Goal: Task Accomplishment & Management: Use online tool/utility

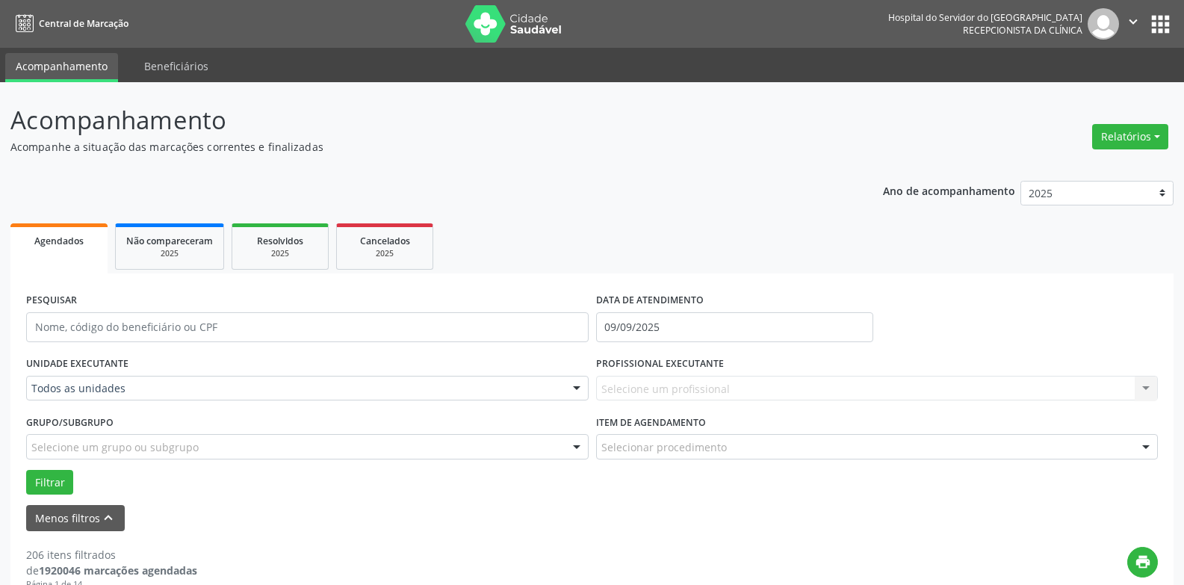
scroll to position [75, 0]
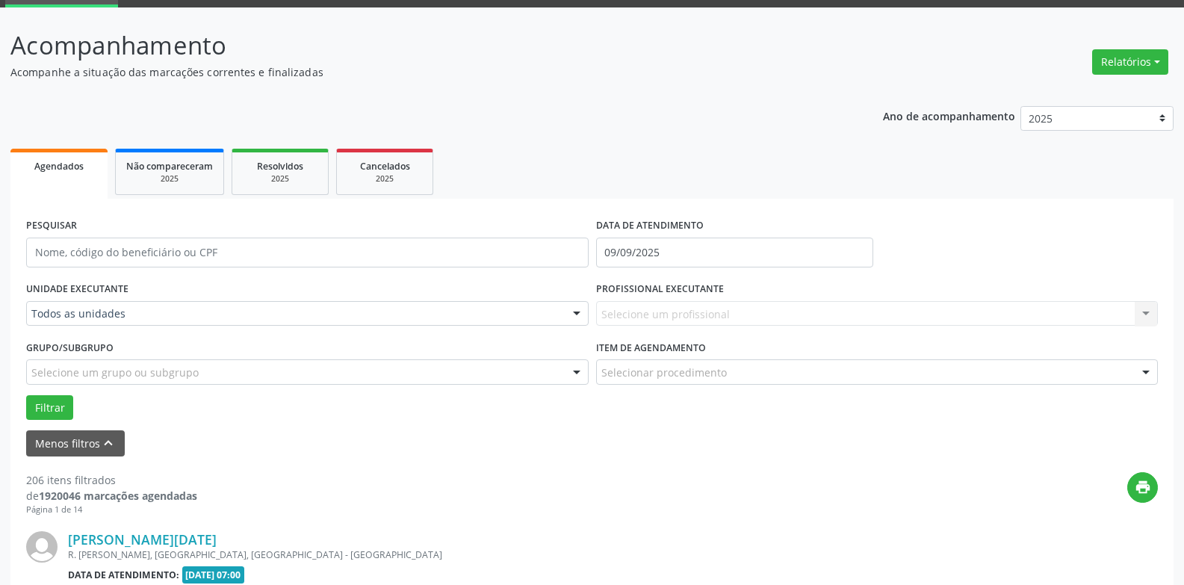
click at [665, 320] on div "Selecione um profissional Nenhum resultado encontrado para: " " Não há nenhuma …" at bounding box center [877, 313] width 562 height 25
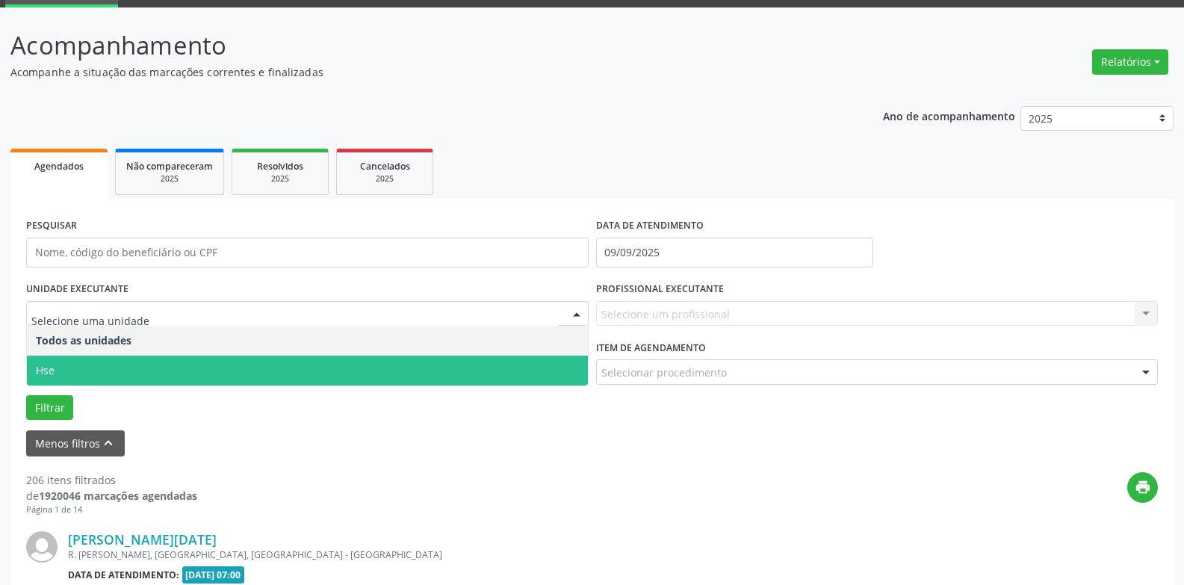
click at [99, 364] on span "Hse" at bounding box center [307, 370] width 561 height 30
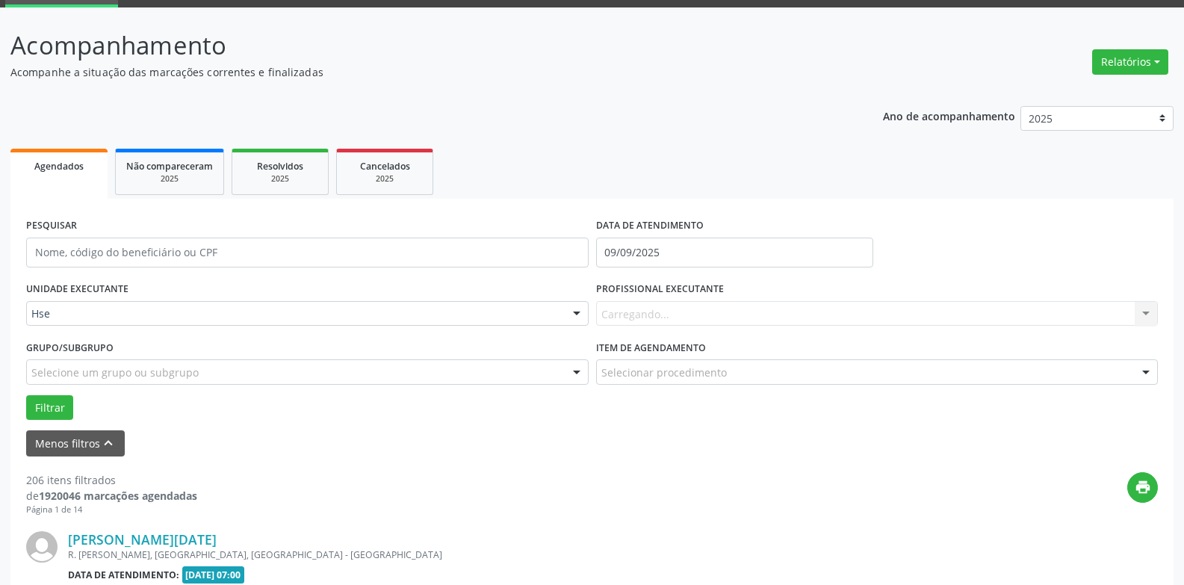
click at [674, 320] on div "Carregando... Nenhum resultado encontrado para: " " Não há nenhuma opção para s…" at bounding box center [877, 313] width 562 height 25
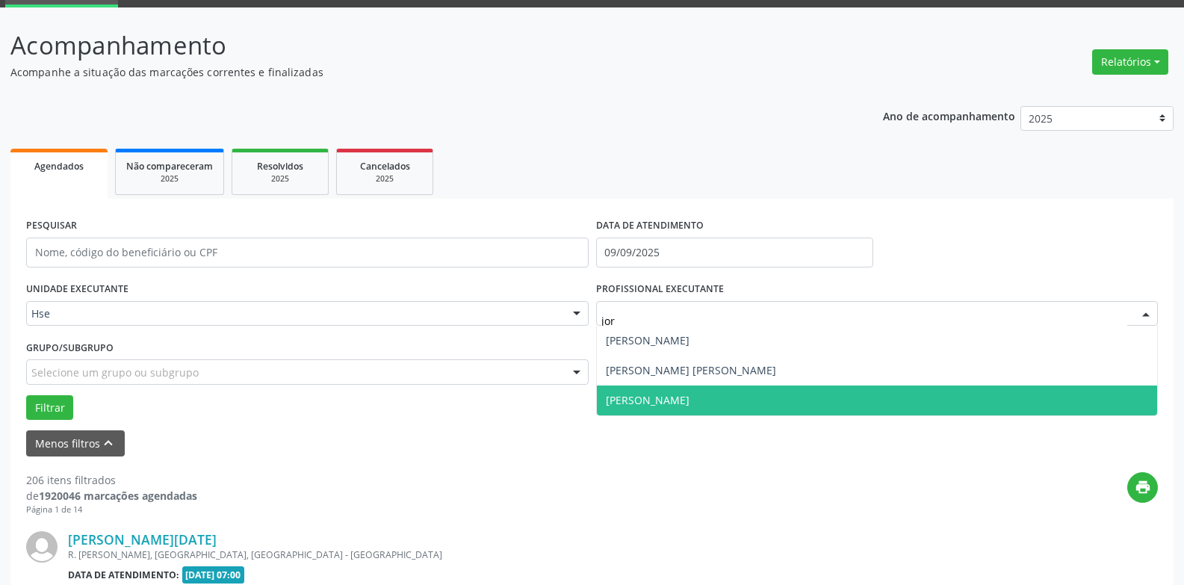
type input "jorg"
click at [671, 406] on span "[PERSON_NAME]" at bounding box center [877, 400] width 561 height 30
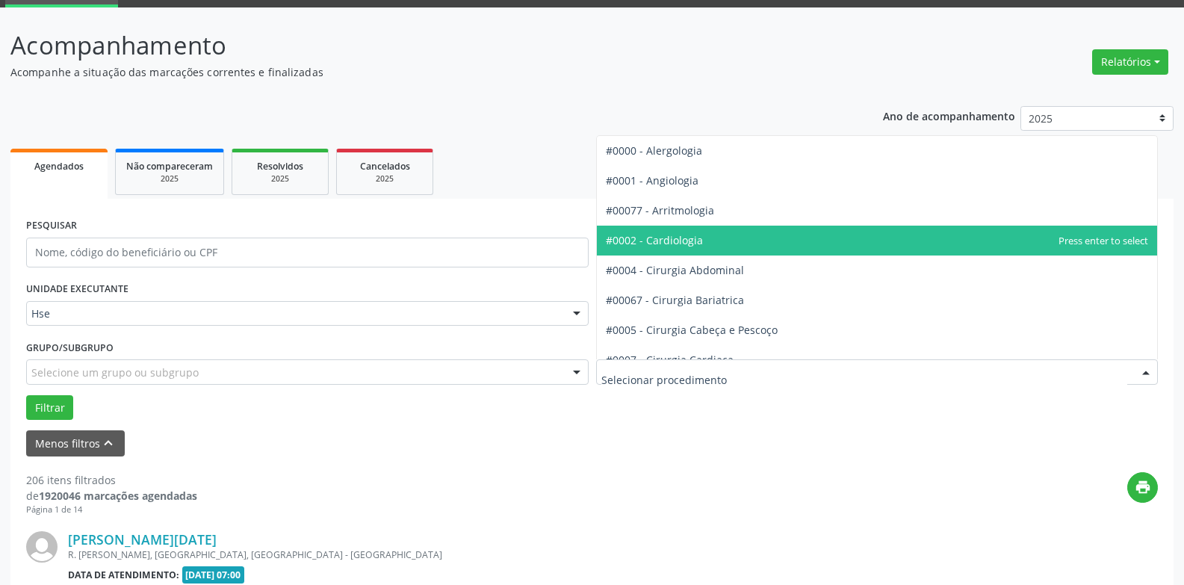
click at [677, 242] on span "#0002 - Cardiologia" at bounding box center [654, 240] width 97 height 14
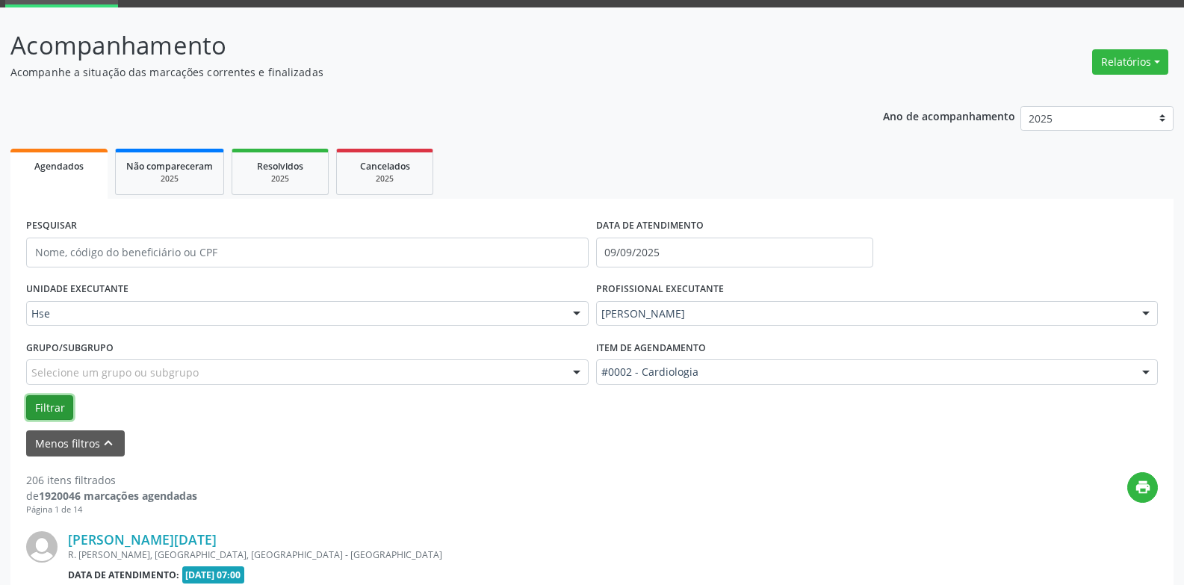
click at [44, 406] on button "Filtrar" at bounding box center [49, 407] width 47 height 25
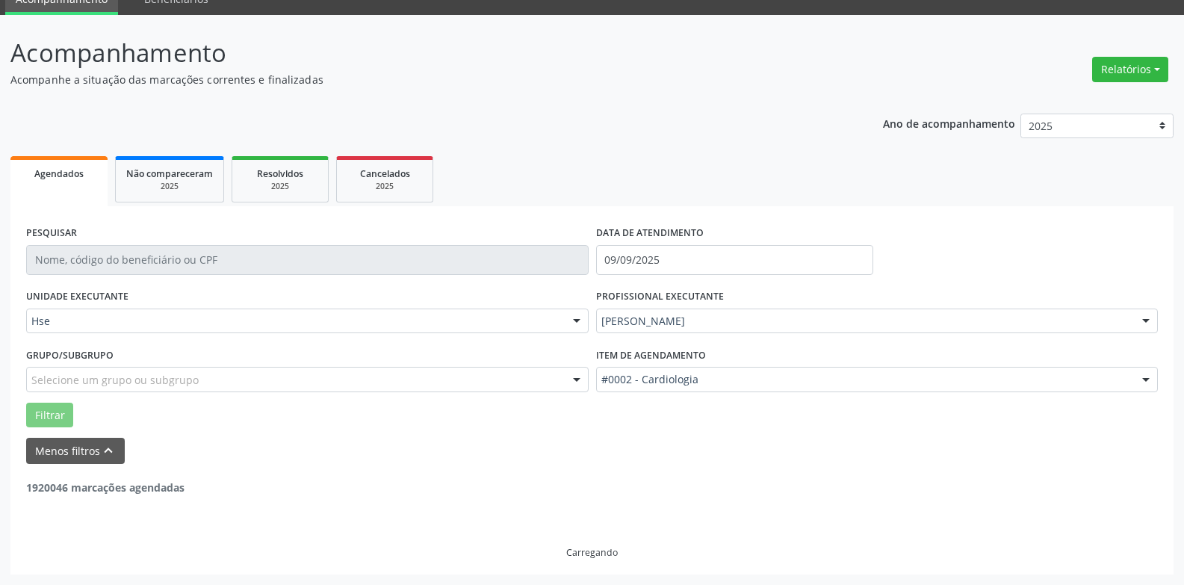
scroll to position [19, 0]
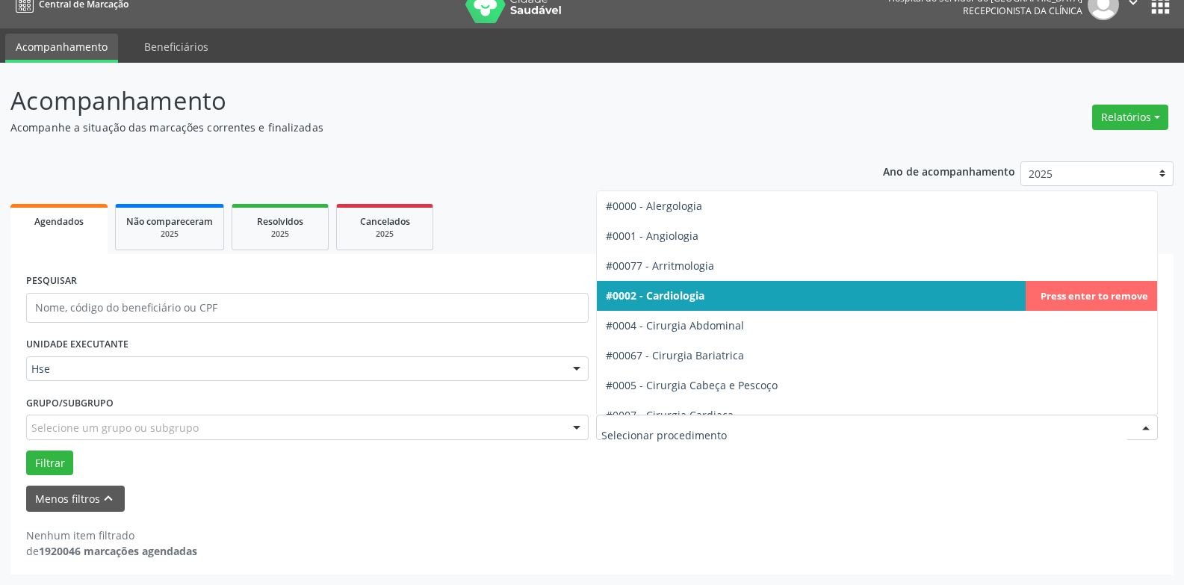
click at [717, 426] on input "text" at bounding box center [864, 435] width 527 height 30
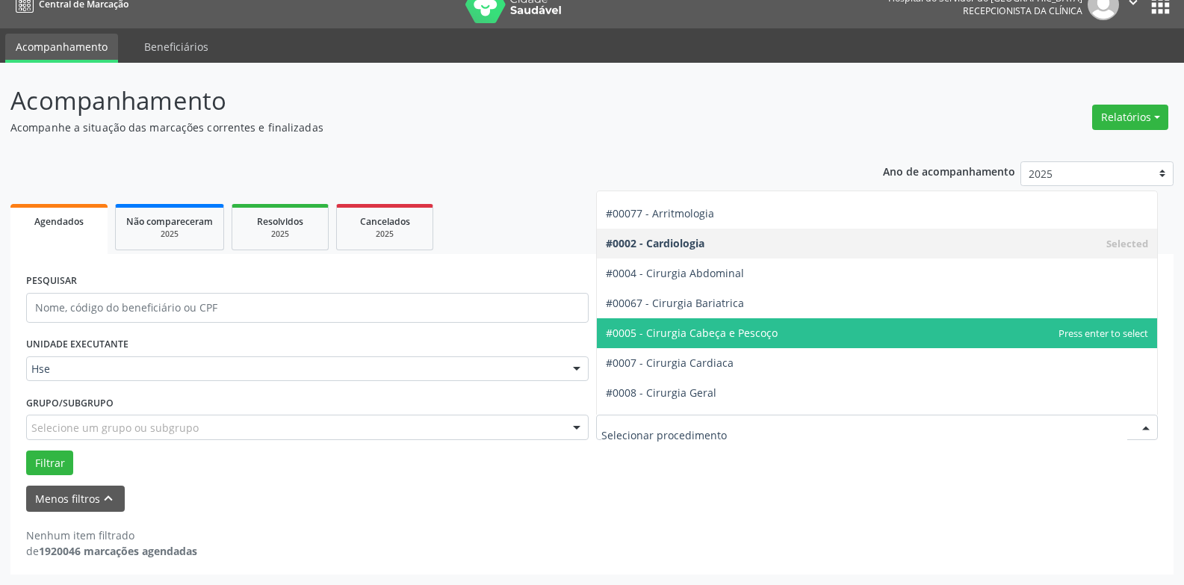
scroll to position [75, 0]
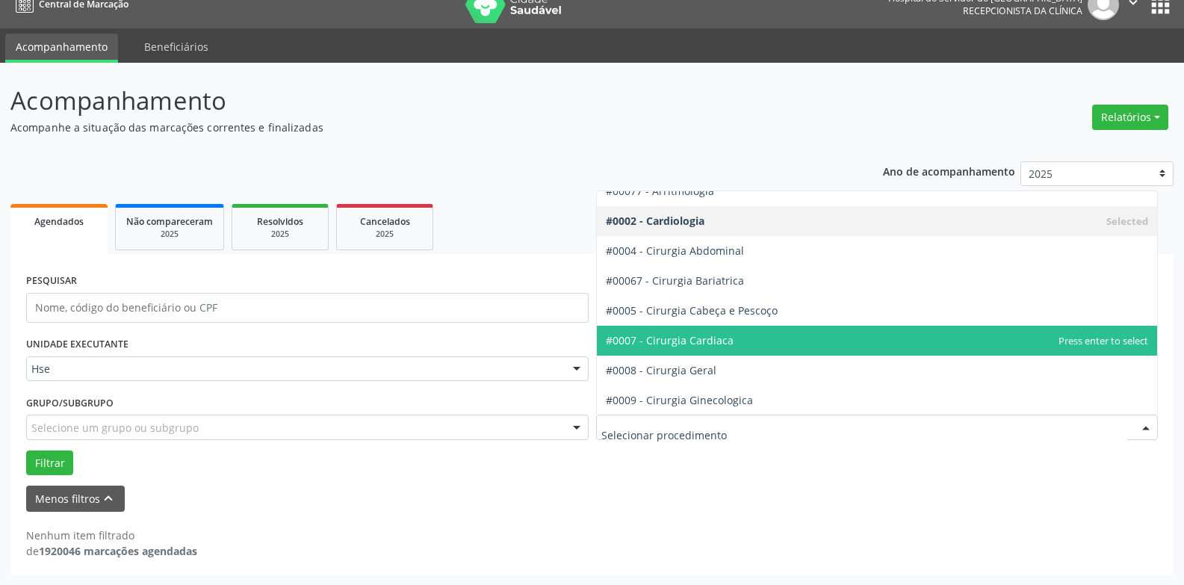
click at [719, 341] on span "#0007 - Cirurgia Cardiaca" at bounding box center [670, 340] width 128 height 14
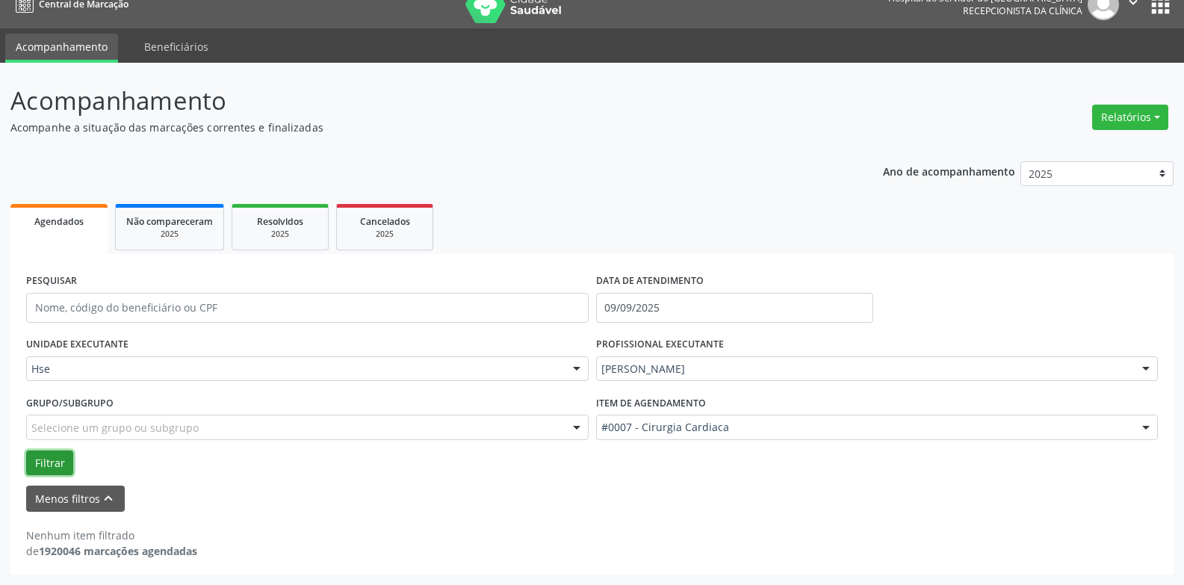
click at [40, 462] on button "Filtrar" at bounding box center [49, 462] width 47 height 25
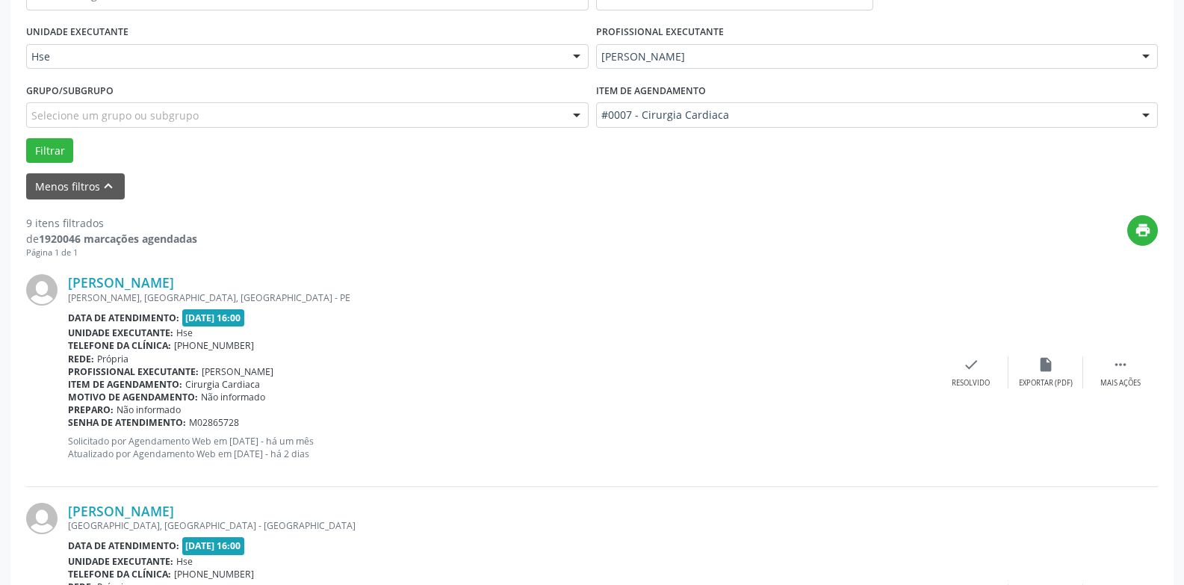
scroll to position [468, 0]
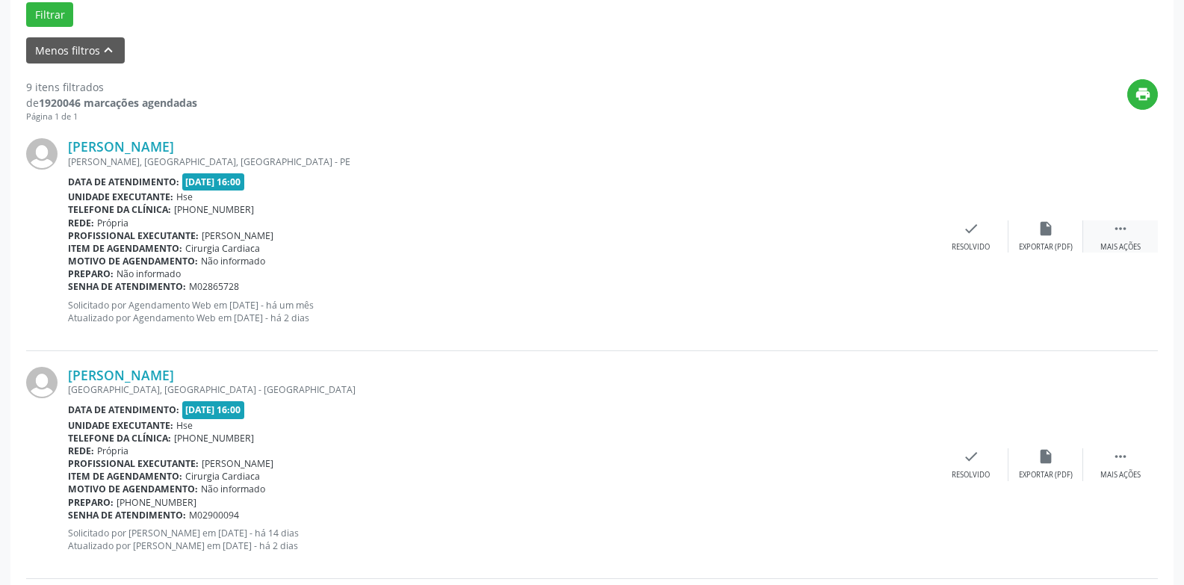
click at [1128, 232] on div " Mais ações" at bounding box center [1120, 236] width 75 height 32
click at [1046, 240] on div "alarm_off Não compareceu" at bounding box center [1045, 236] width 75 height 32
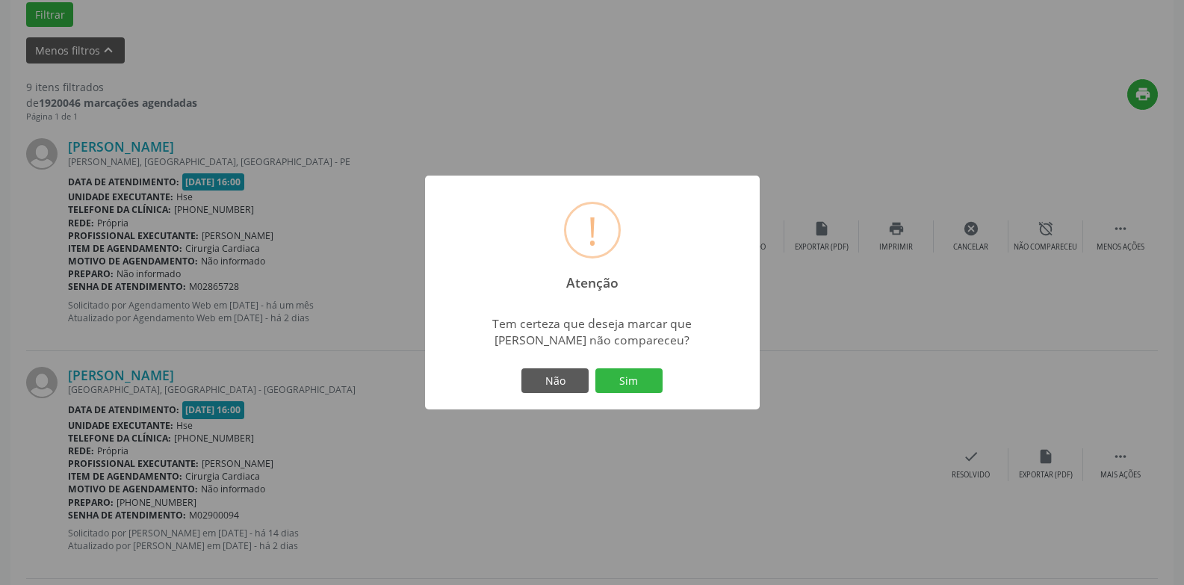
click at [596, 468] on div "! Atenção × Tem certeza que deseja marcar que [PERSON_NAME] não compareceu? Não…" at bounding box center [592, 292] width 1184 height 585
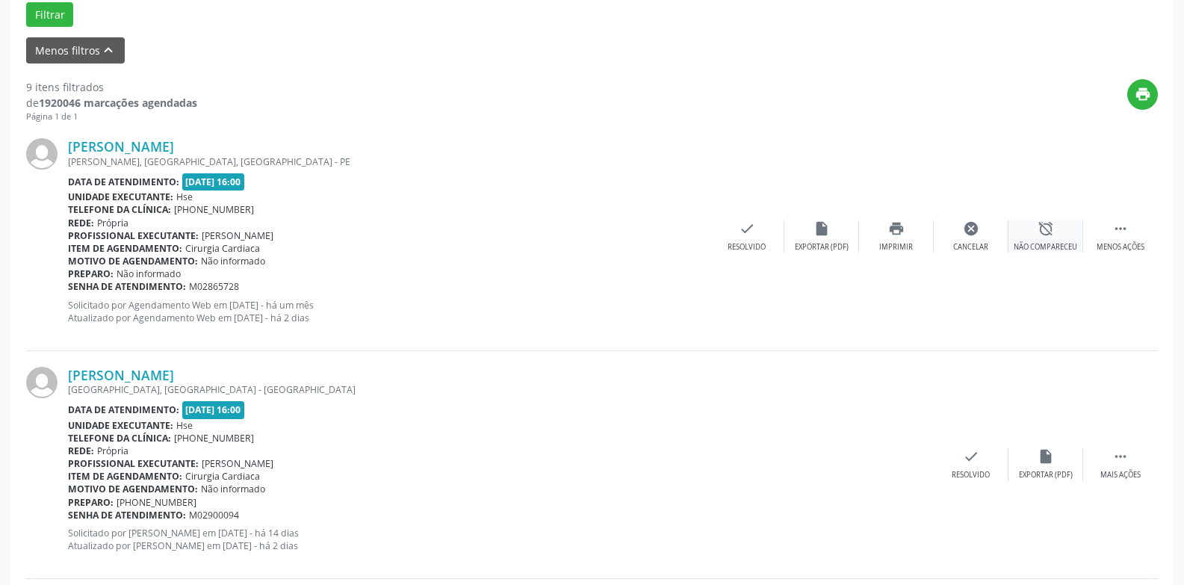
click at [1040, 240] on div "alarm_off Não compareceu" at bounding box center [1045, 236] width 75 height 32
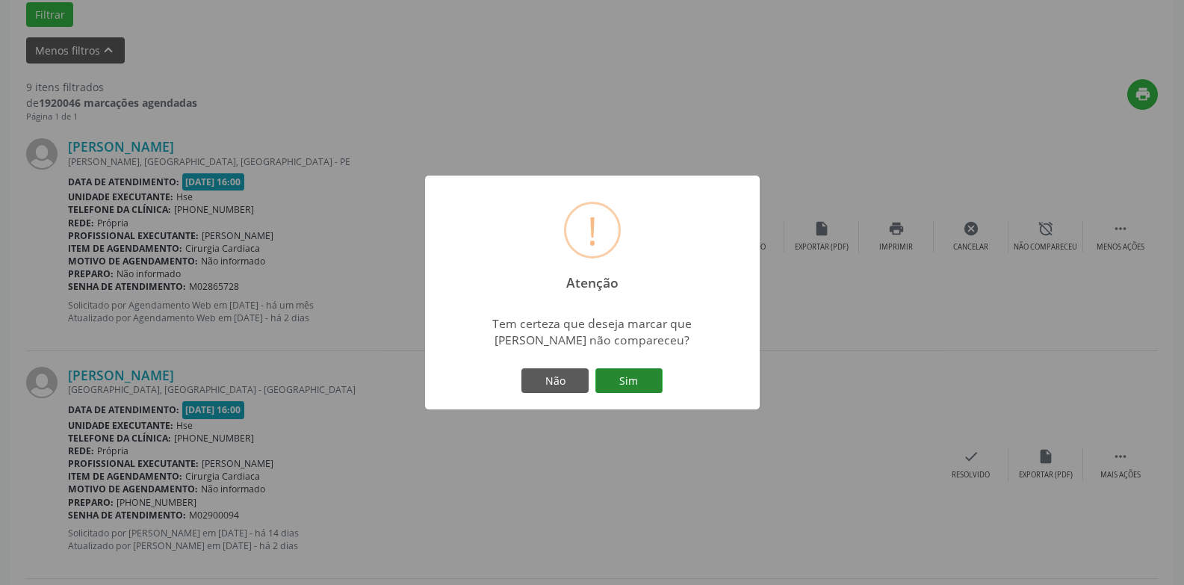
click at [633, 385] on button "Sim" at bounding box center [628, 380] width 67 height 25
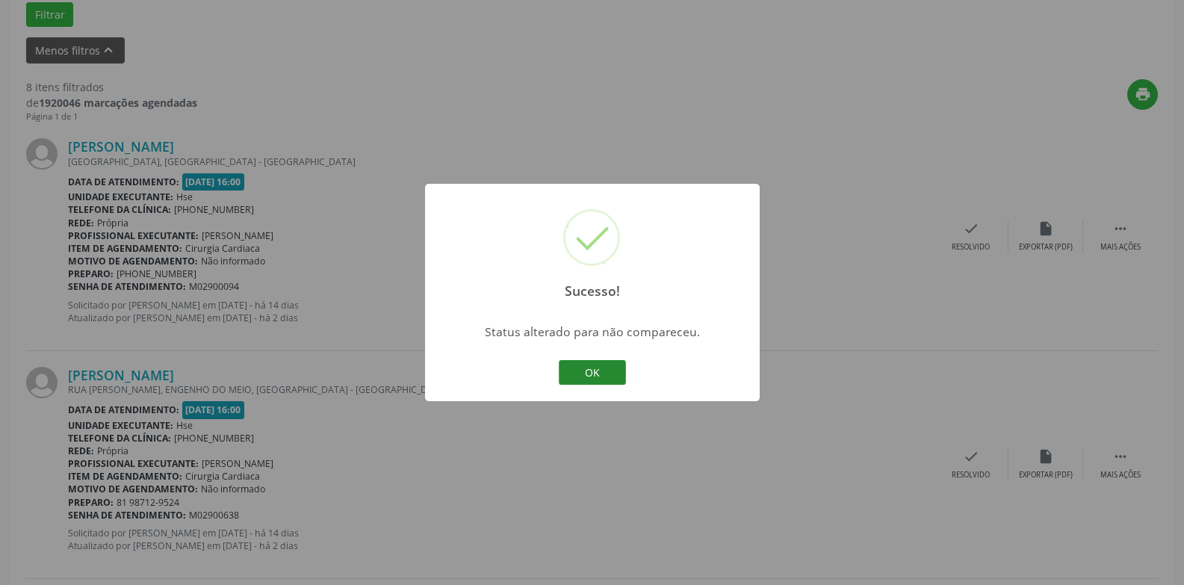
click at [598, 374] on button "OK" at bounding box center [592, 372] width 67 height 25
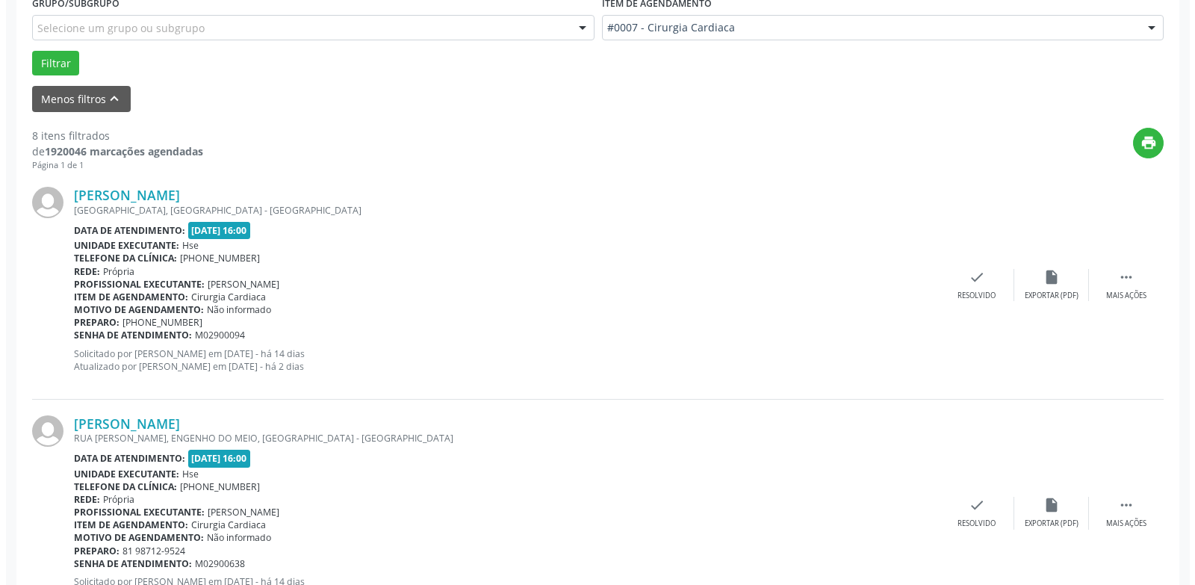
scroll to position [393, 0]
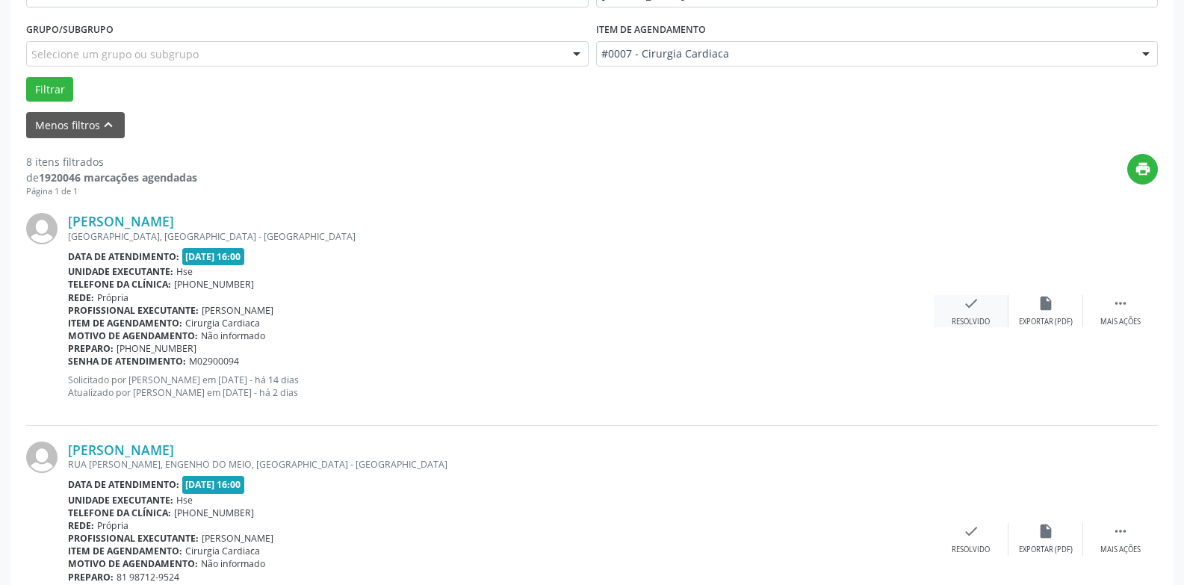
click at [963, 310] on icon "check" at bounding box center [971, 303] width 16 height 16
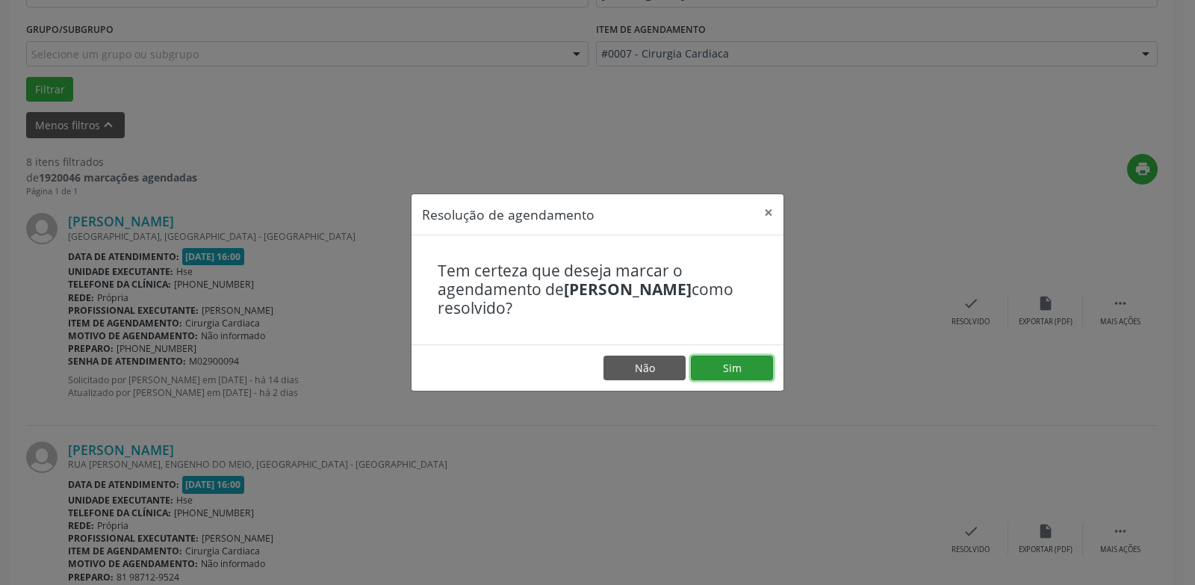
click at [736, 373] on button "Sim" at bounding box center [732, 367] width 82 height 25
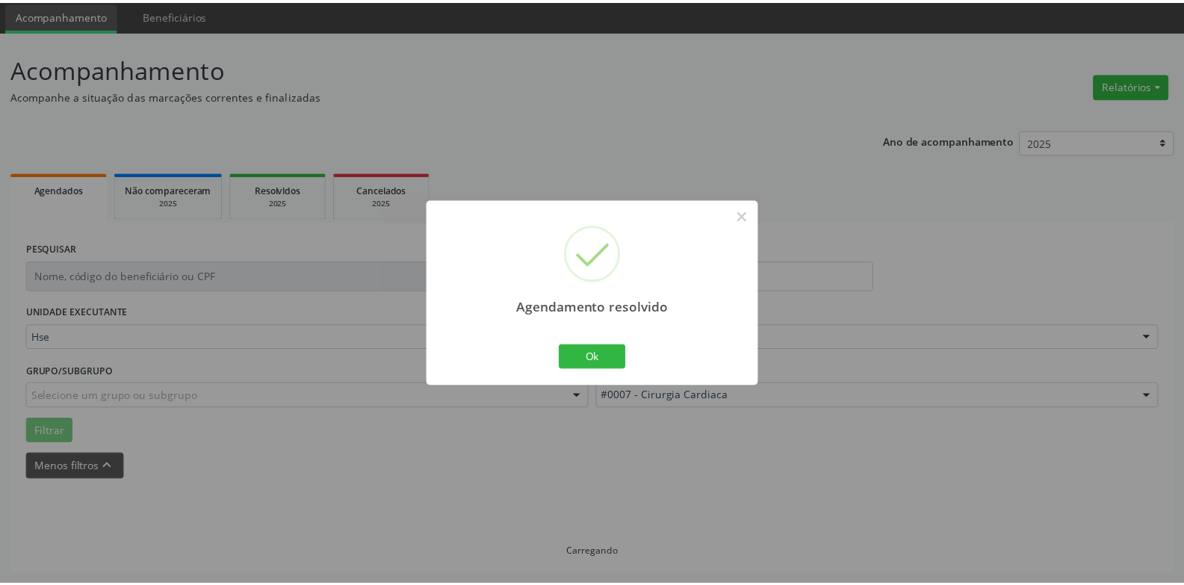
scroll to position [52, 0]
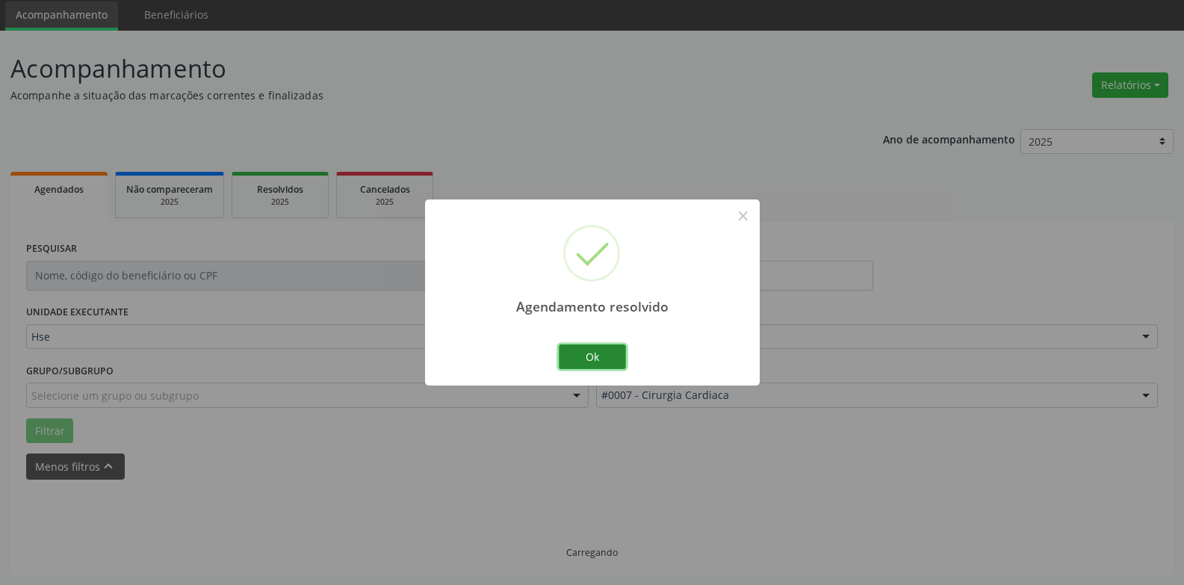
click at [590, 355] on button "Ok" at bounding box center [592, 356] width 67 height 25
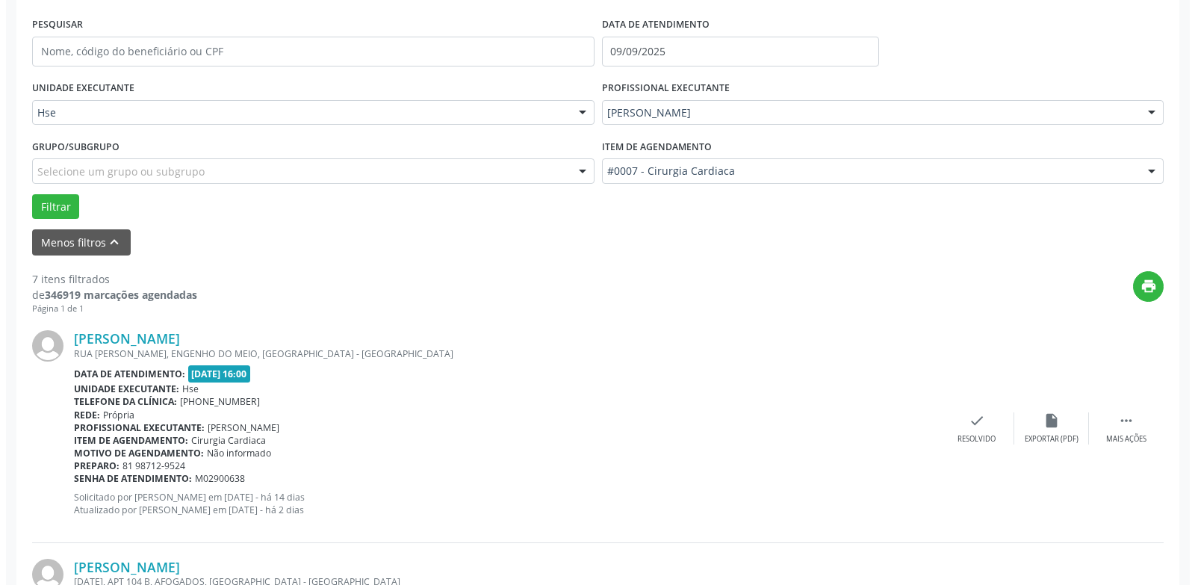
scroll to position [350, 0]
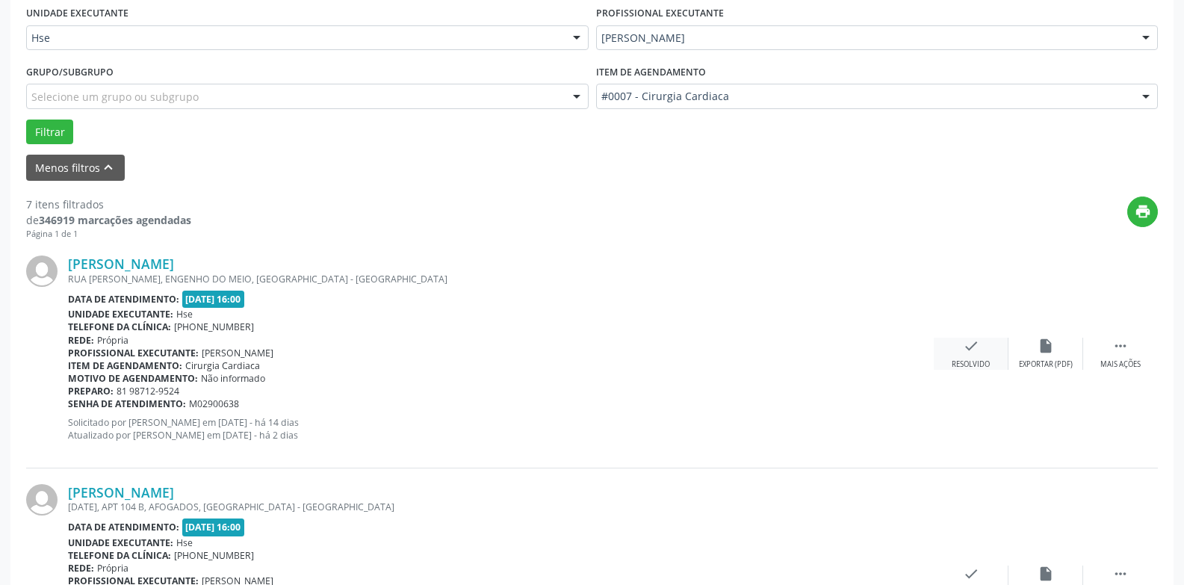
click at [990, 361] on div "check Resolvido" at bounding box center [971, 354] width 75 height 32
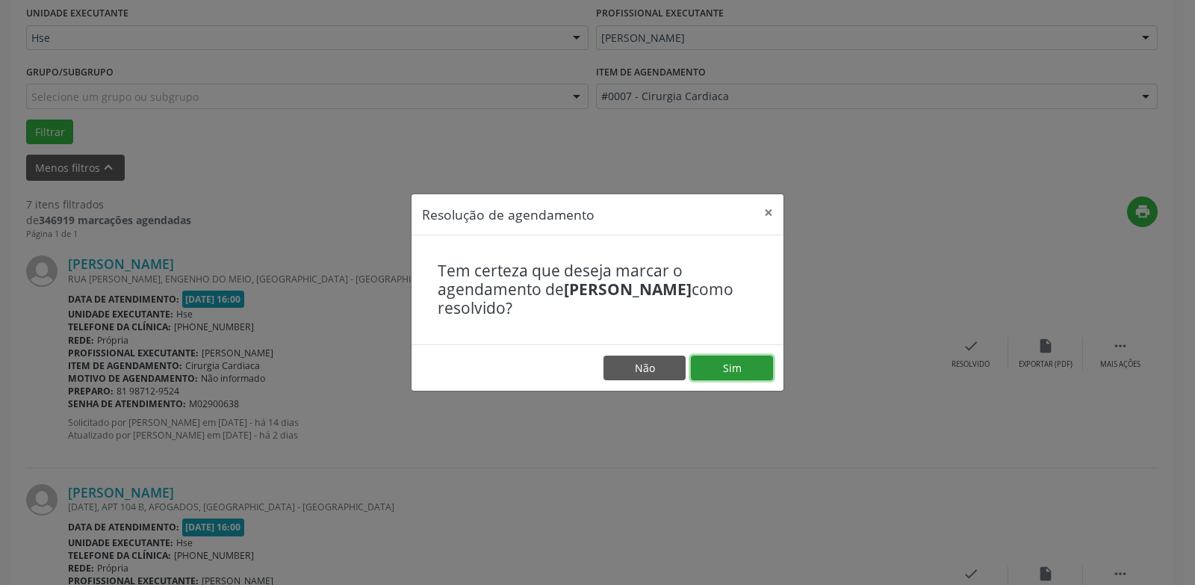
click at [741, 373] on button "Sim" at bounding box center [732, 367] width 82 height 25
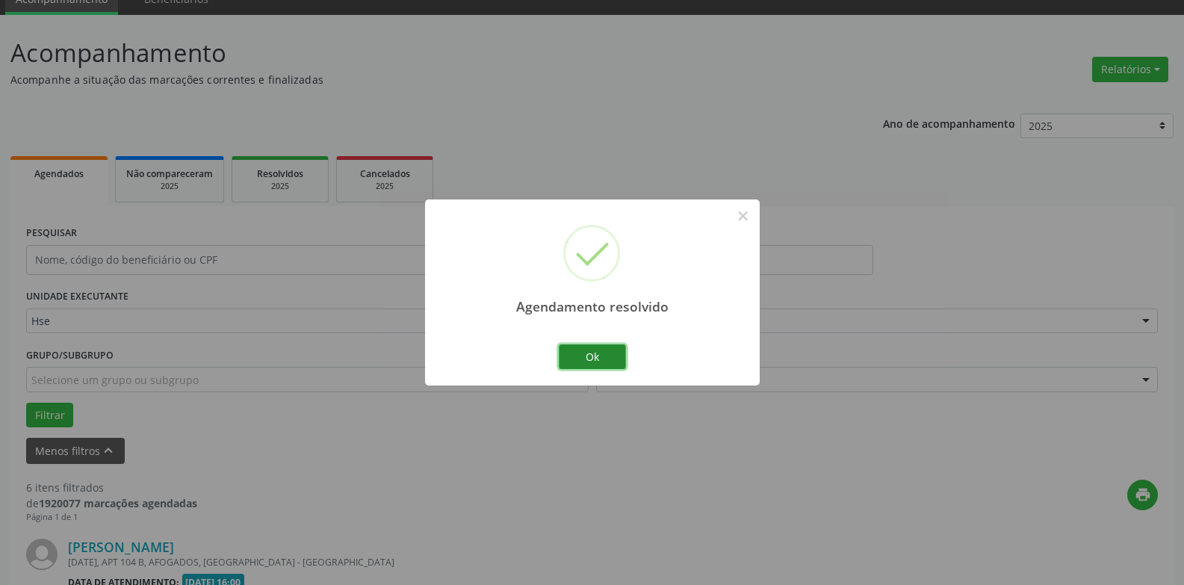
click at [603, 360] on button "Ok" at bounding box center [592, 356] width 67 height 25
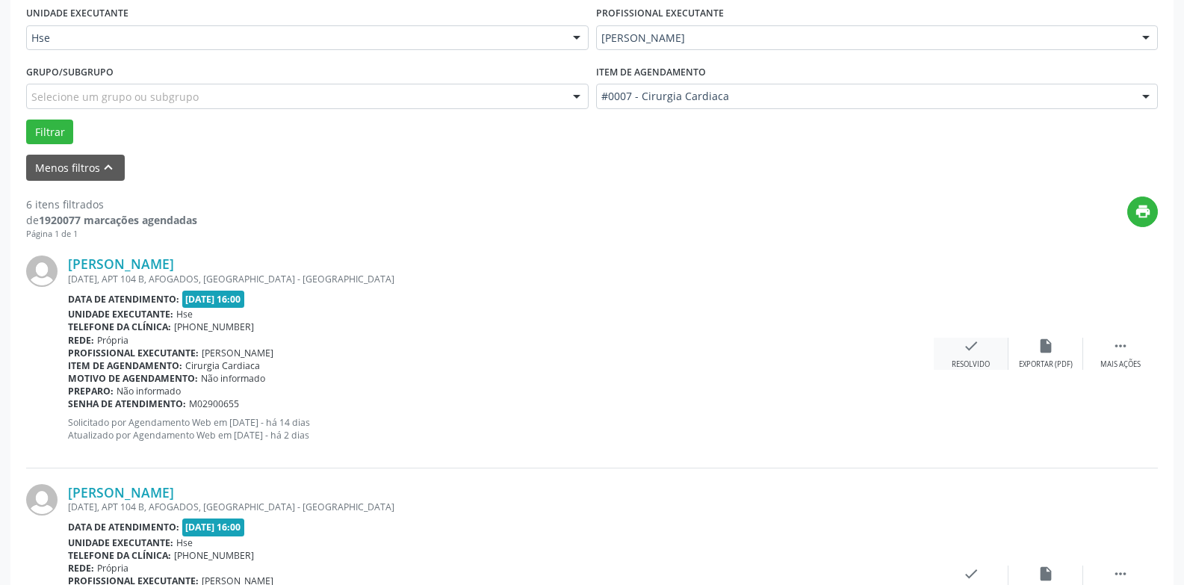
click at [957, 357] on div "check Resolvido" at bounding box center [971, 354] width 75 height 32
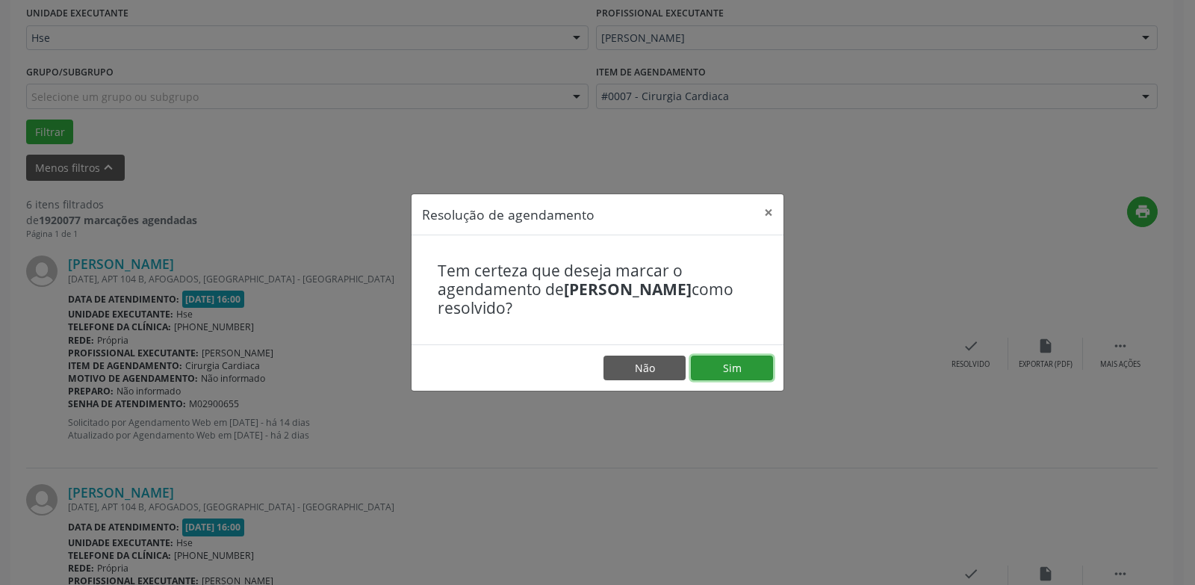
click at [744, 367] on button "Sim" at bounding box center [732, 367] width 82 height 25
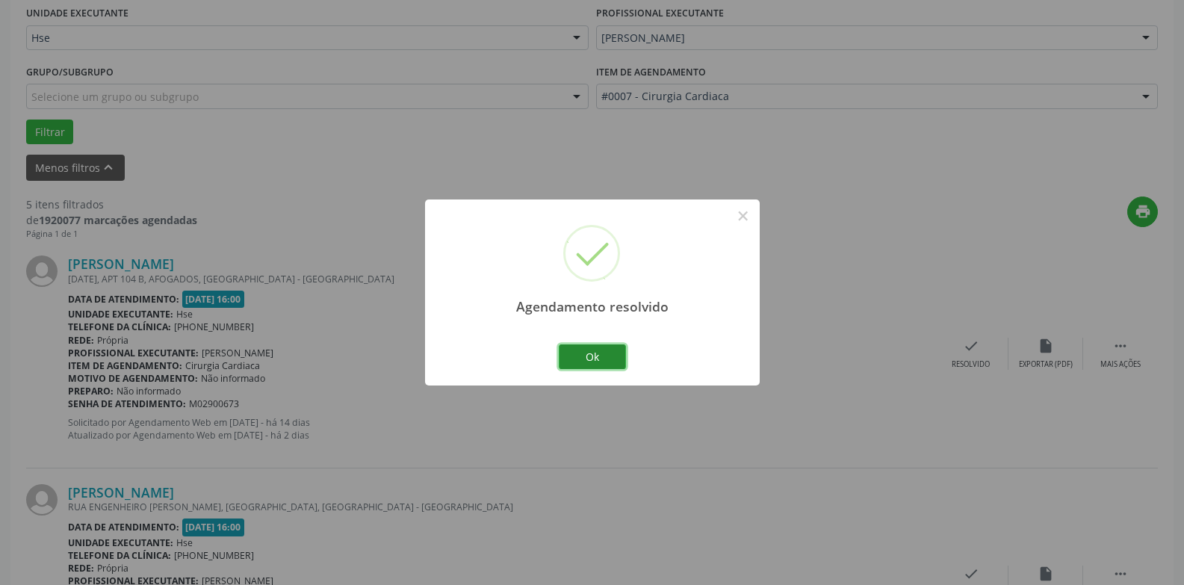
click at [615, 361] on button "Ok" at bounding box center [592, 356] width 67 height 25
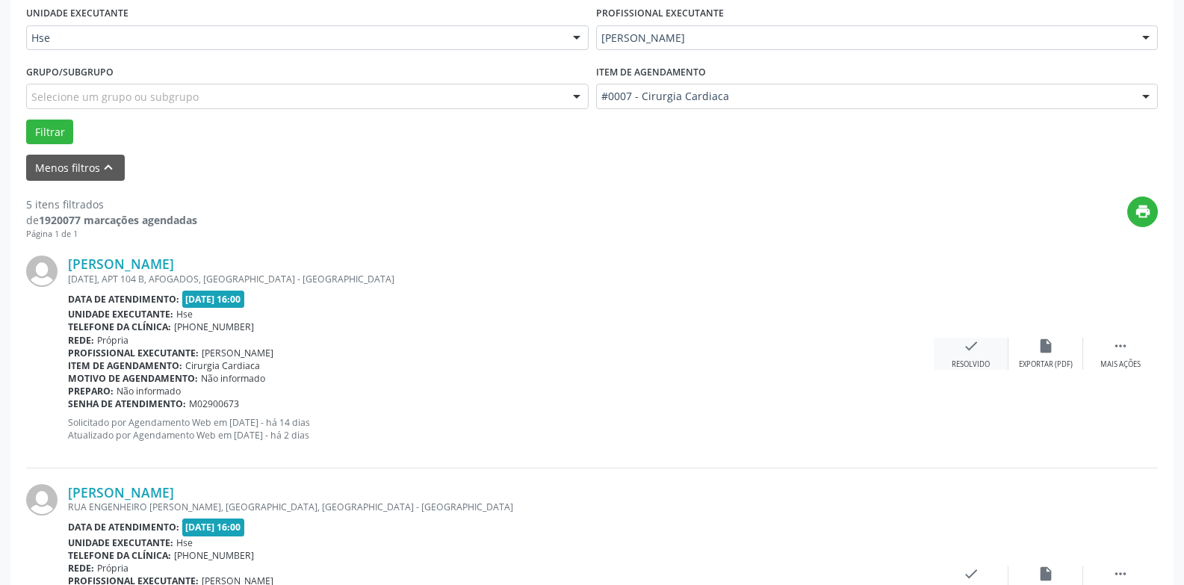
click at [972, 351] on icon "check" at bounding box center [971, 346] width 16 height 16
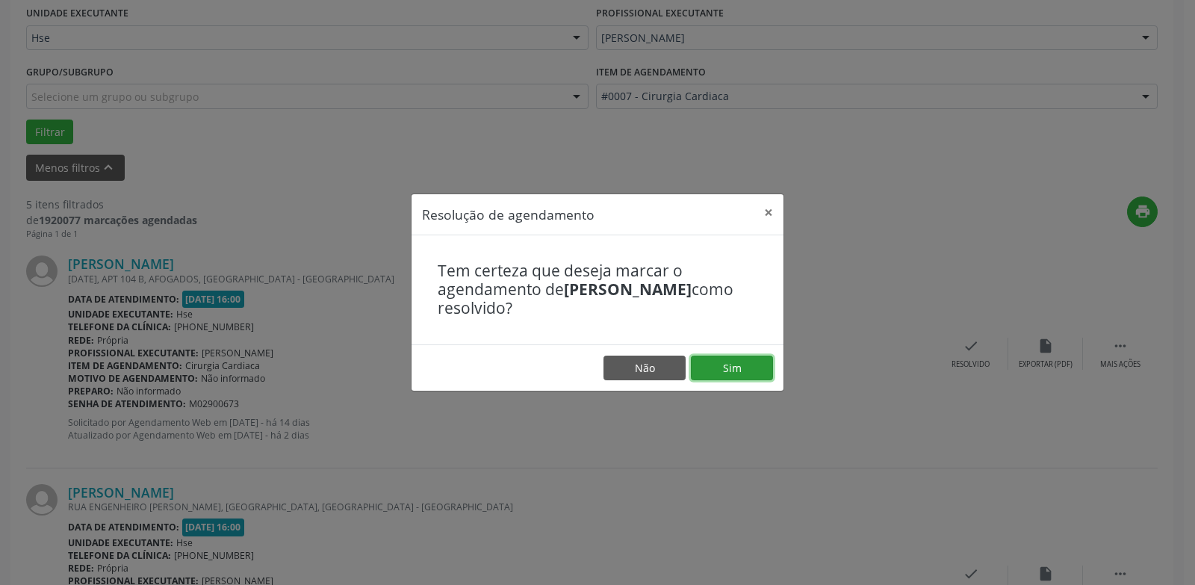
click at [754, 370] on button "Sim" at bounding box center [732, 367] width 82 height 25
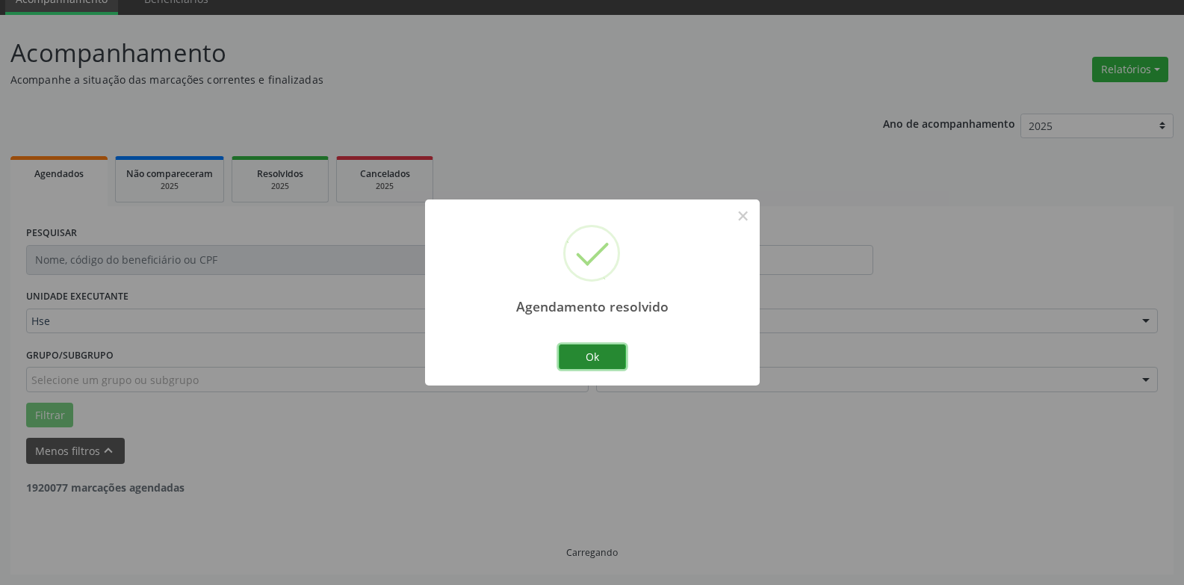
click at [593, 360] on button "Ok" at bounding box center [592, 356] width 67 height 25
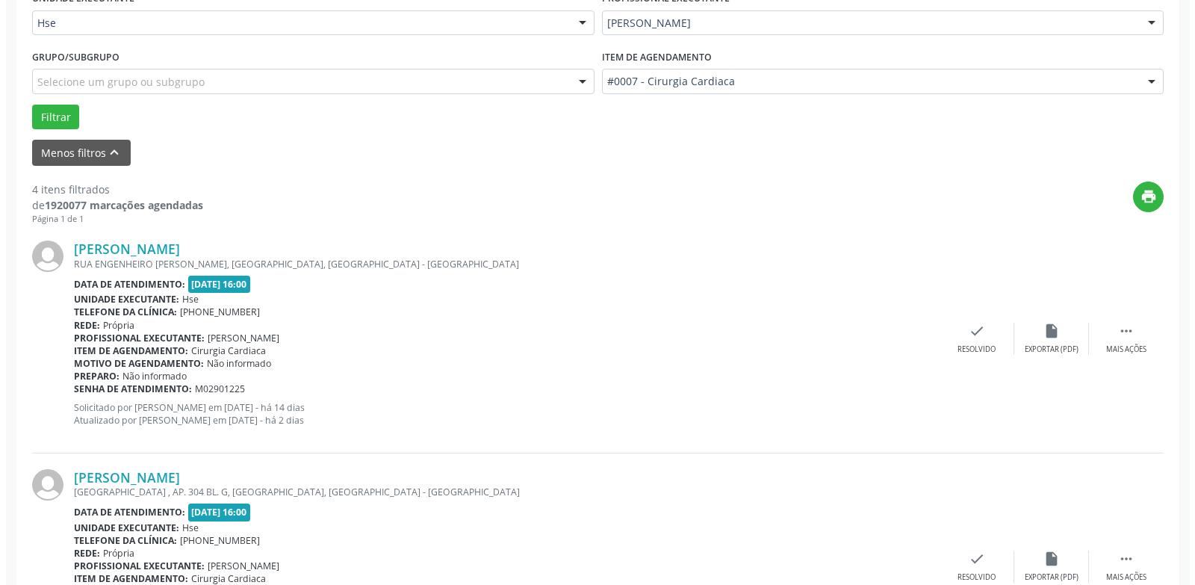
scroll to position [366, 0]
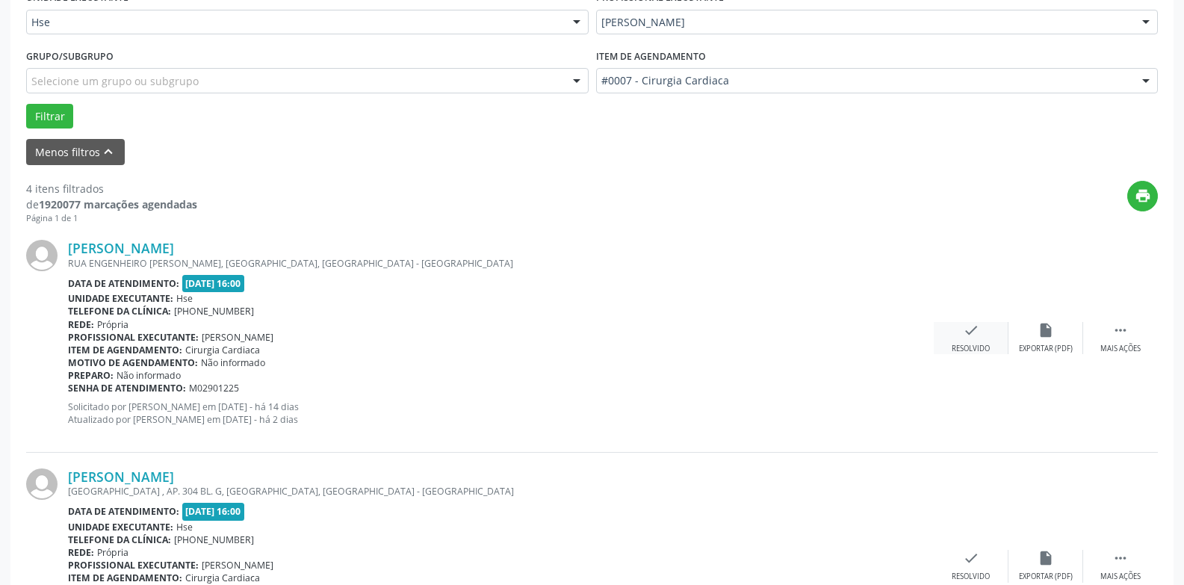
click at [962, 337] on div "check Resolvido" at bounding box center [971, 338] width 75 height 32
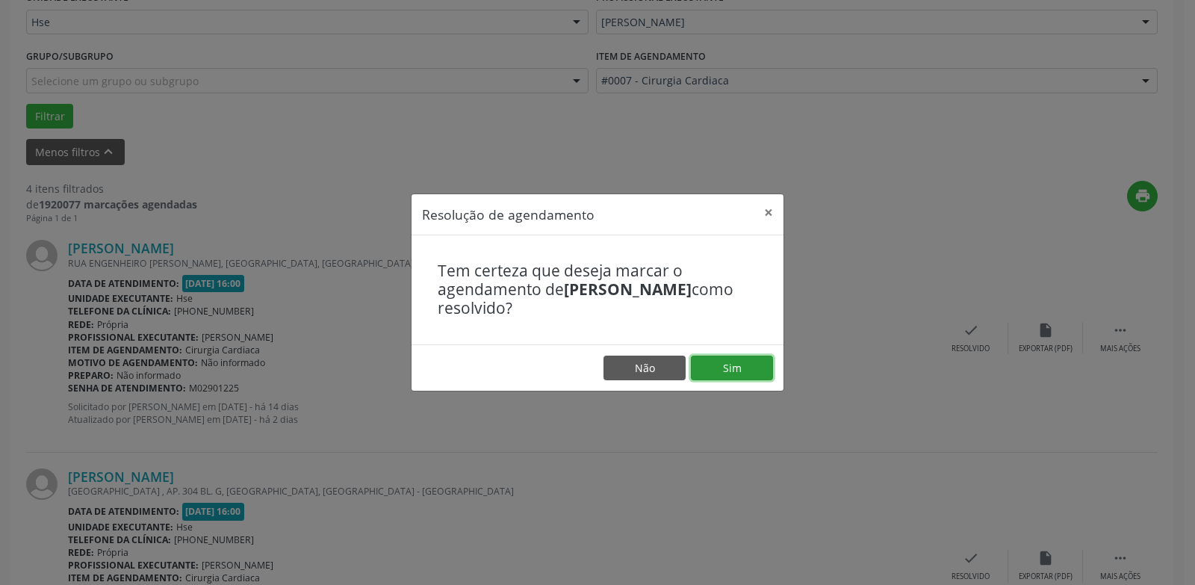
click at [714, 375] on button "Sim" at bounding box center [732, 367] width 82 height 25
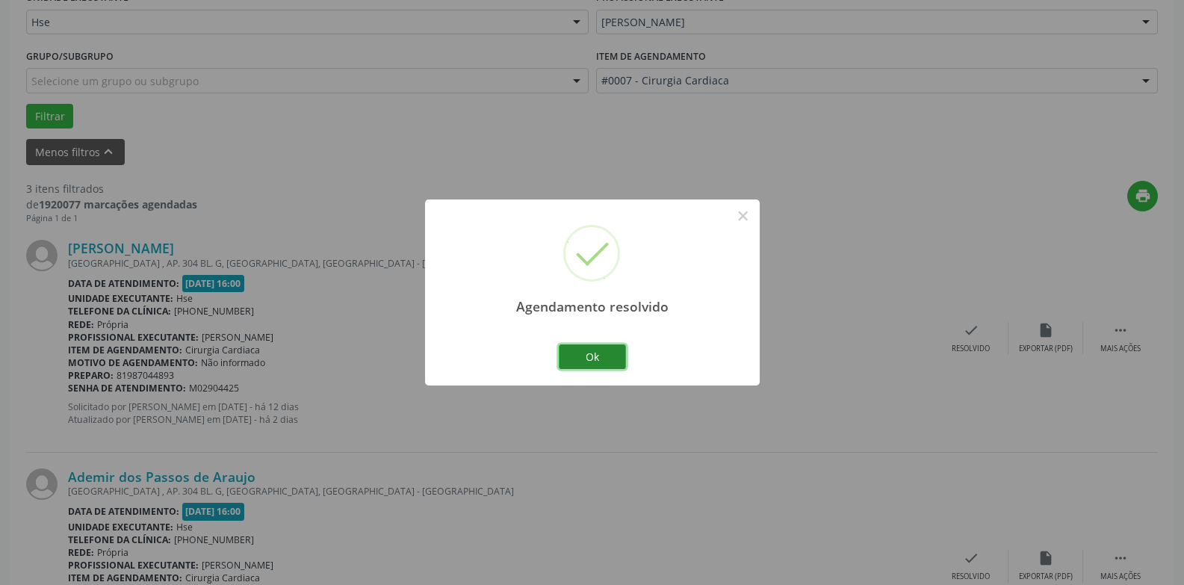
click at [613, 361] on button "Ok" at bounding box center [592, 356] width 67 height 25
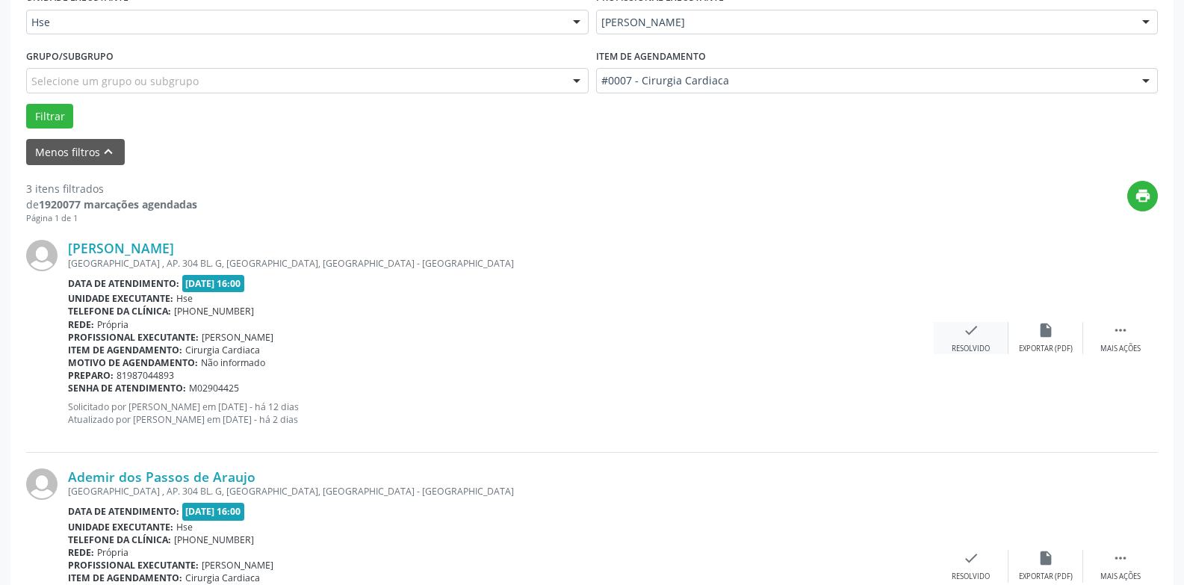
click at [991, 339] on div "check Resolvido" at bounding box center [971, 338] width 75 height 32
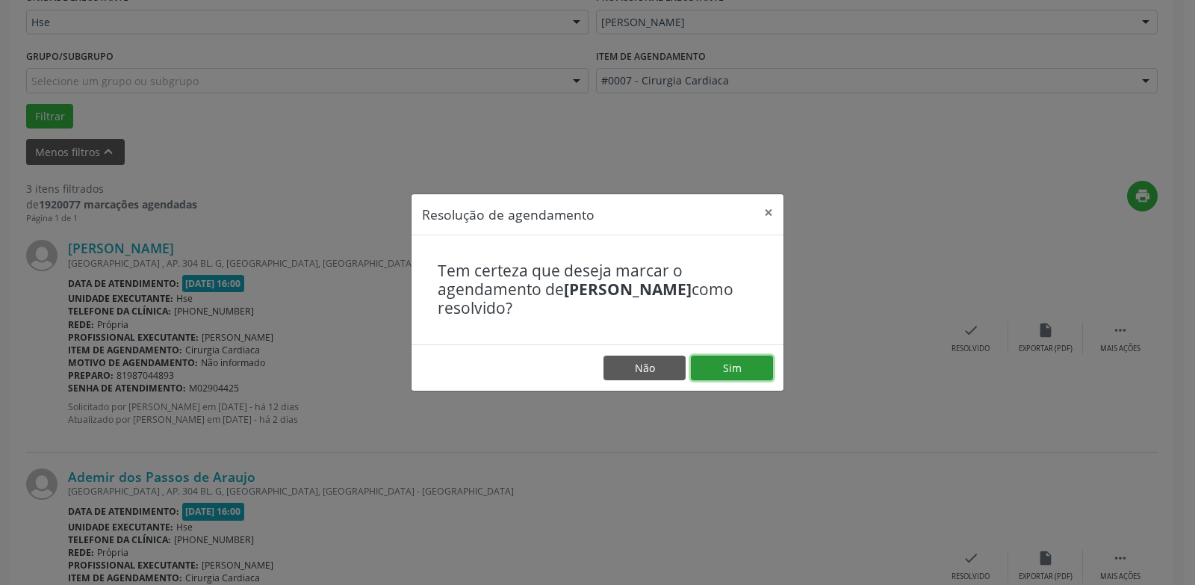
click at [764, 364] on button "Sim" at bounding box center [732, 367] width 82 height 25
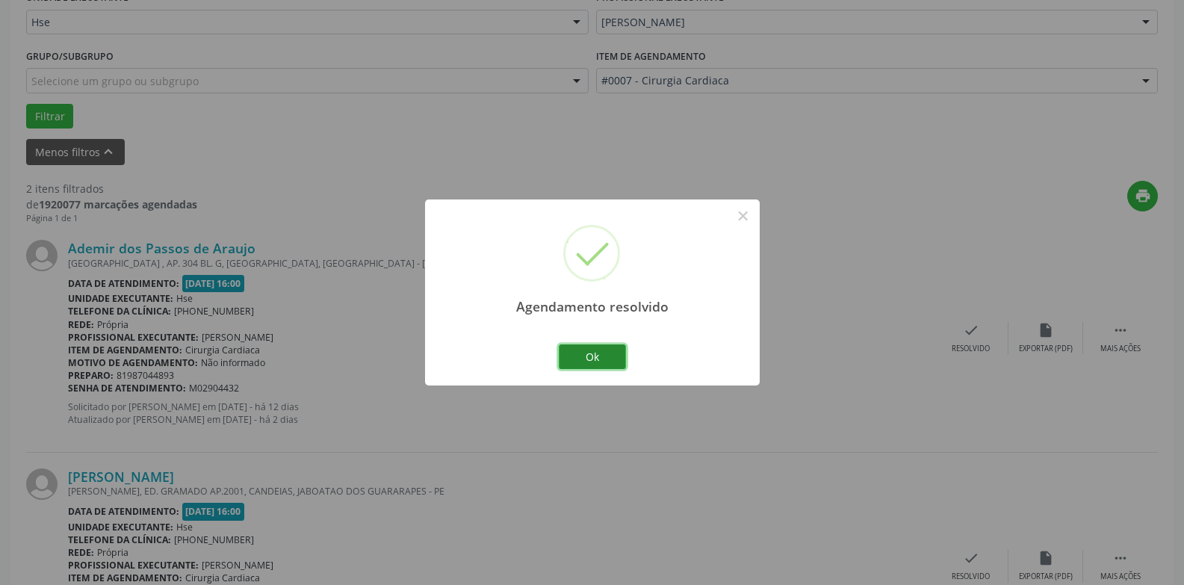
click at [603, 355] on button "Ok" at bounding box center [592, 356] width 67 height 25
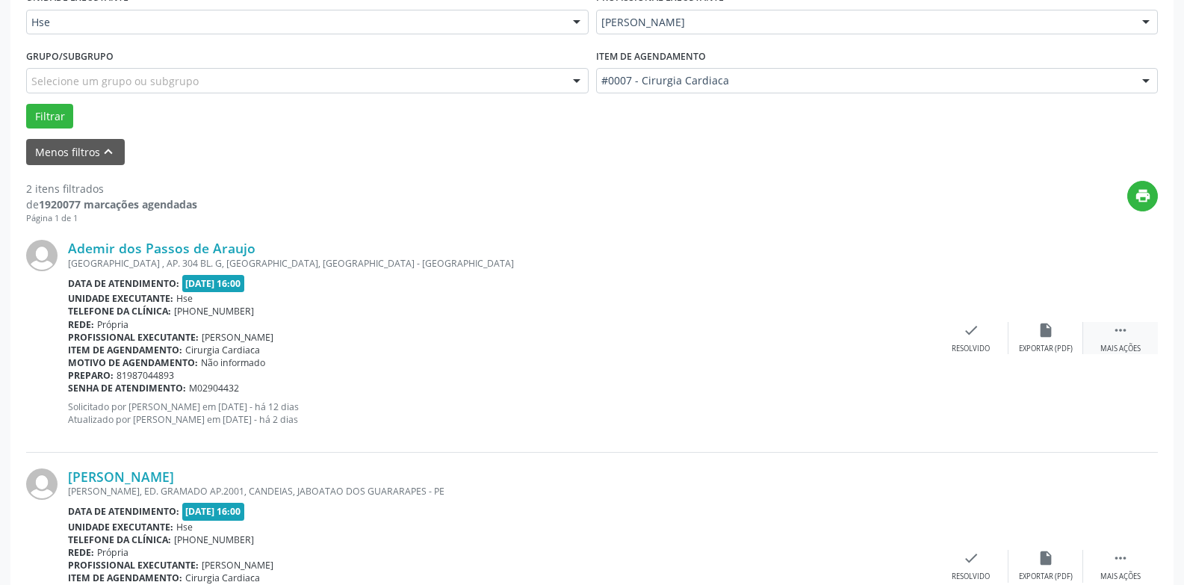
click at [1106, 337] on div " Mais ações" at bounding box center [1120, 338] width 75 height 32
click at [1066, 344] on div "alarm_off Não compareceu" at bounding box center [1045, 338] width 75 height 32
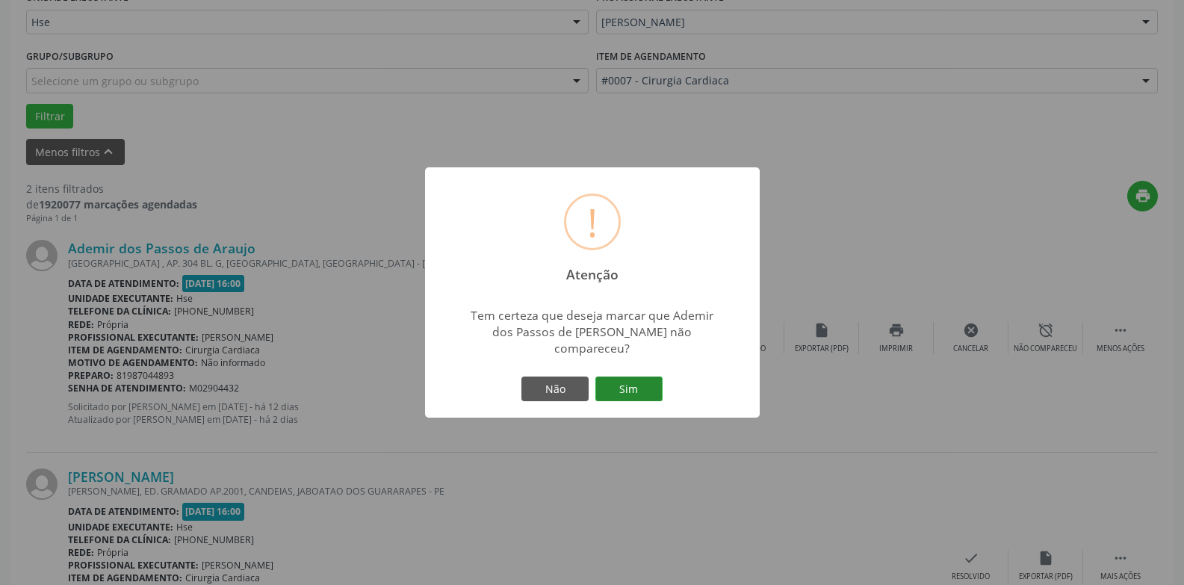
click at [637, 376] on button "Sim" at bounding box center [628, 388] width 67 height 25
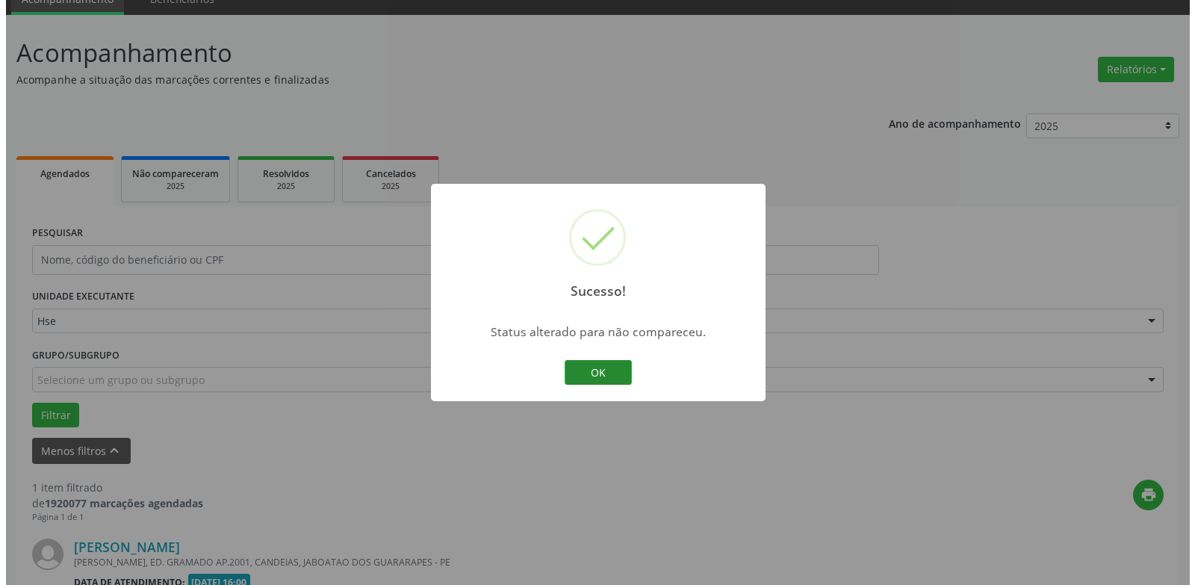
scroll to position [259, 0]
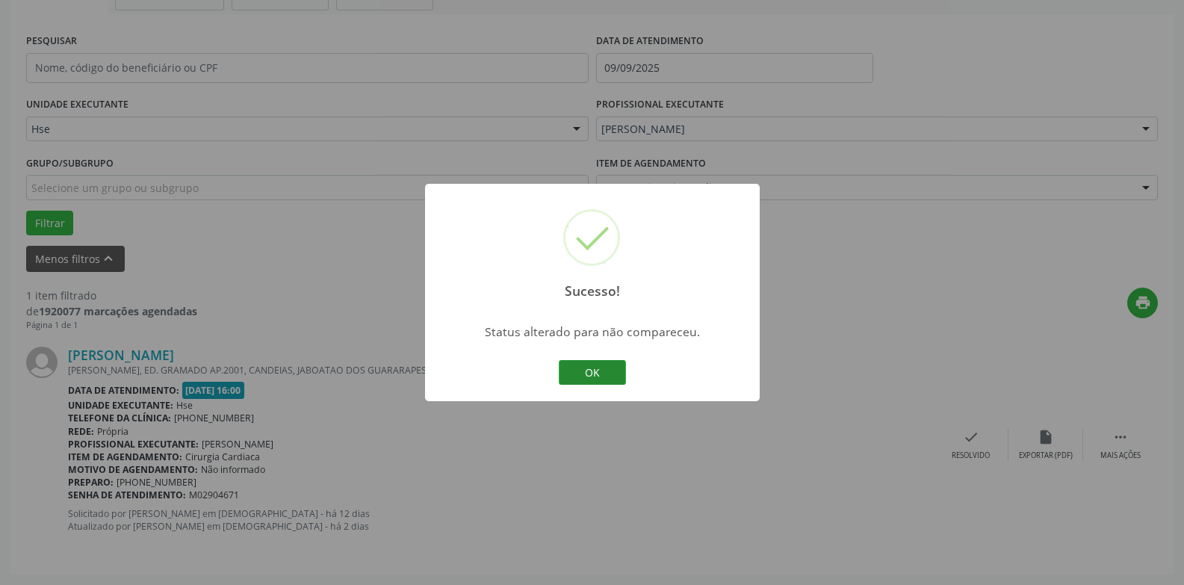
click at [587, 379] on button "OK" at bounding box center [592, 372] width 67 height 25
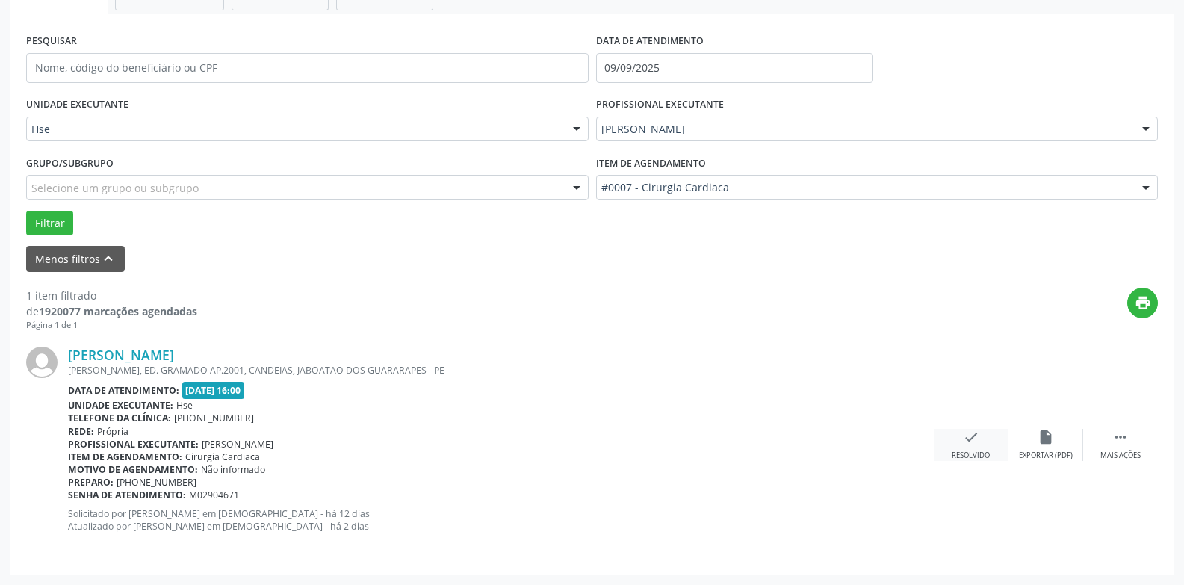
click at [976, 452] on div "Resolvido" at bounding box center [970, 455] width 38 height 10
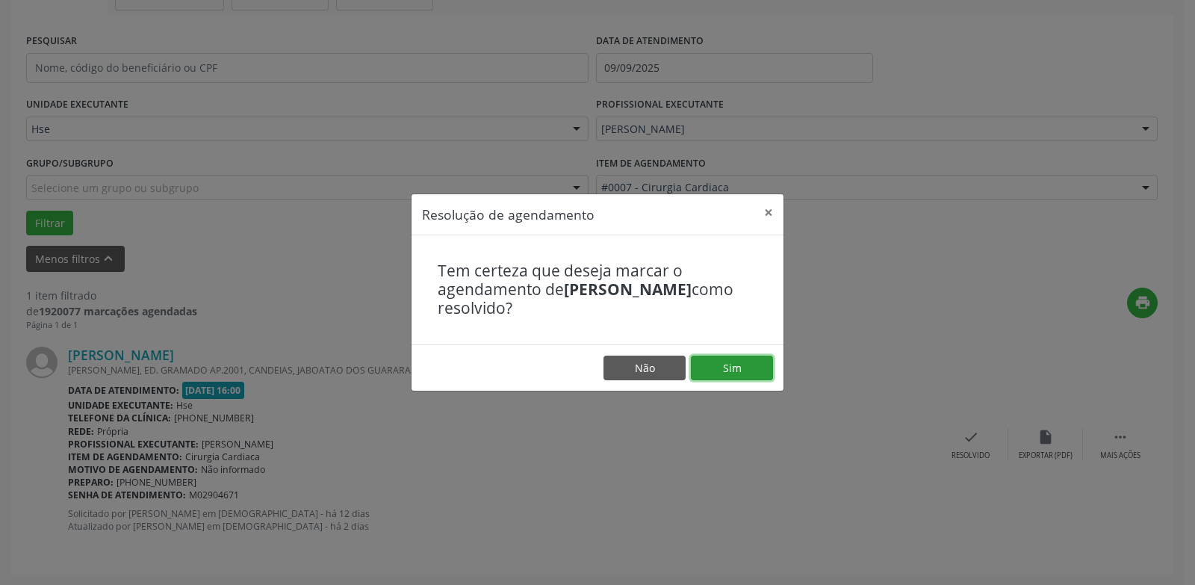
click at [742, 379] on button "Sim" at bounding box center [732, 367] width 82 height 25
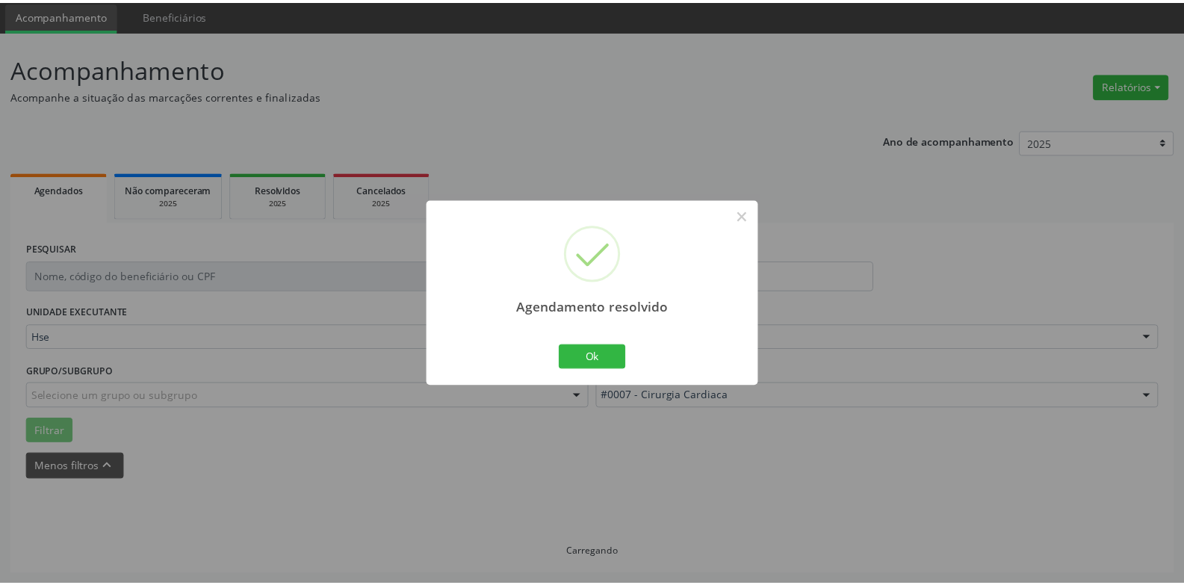
scroll to position [52, 0]
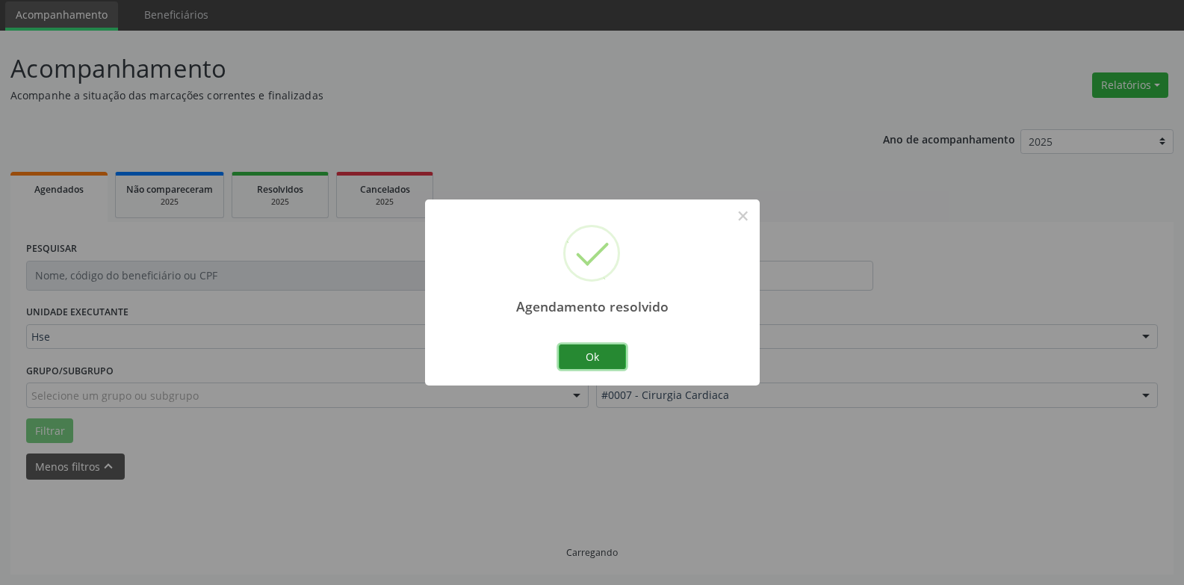
click at [598, 355] on button "Ok" at bounding box center [592, 356] width 67 height 25
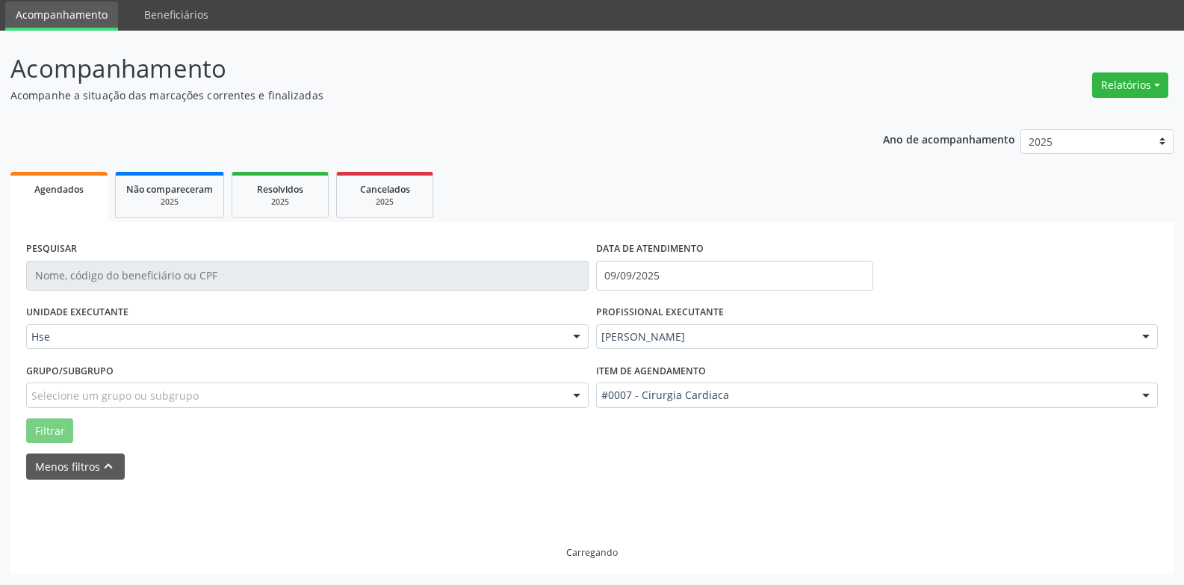
scroll to position [19, 0]
